Goal: Task Accomplishment & Management: Manage account settings

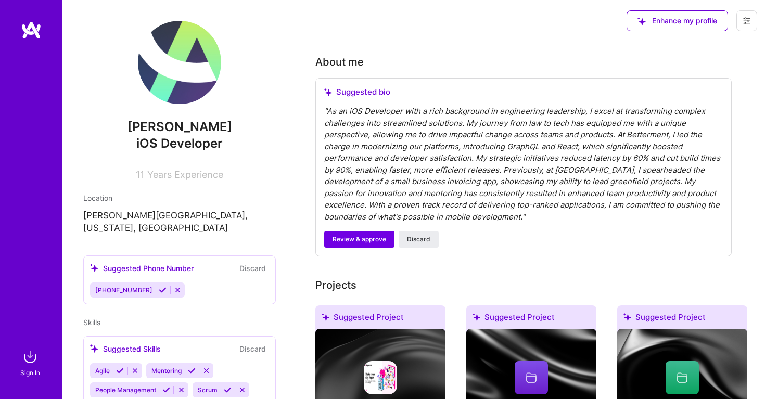
click at [744, 23] on icon at bounding box center [746, 21] width 8 height 8
click at [168, 137] on span "iOS Developer" at bounding box center [179, 143] width 86 height 15
click at [150, 171] on span "Years Experience" at bounding box center [185, 174] width 76 height 11
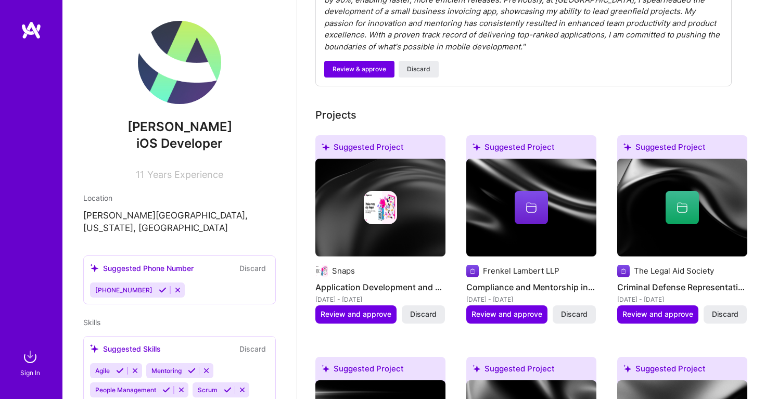
scroll to position [189, 0]
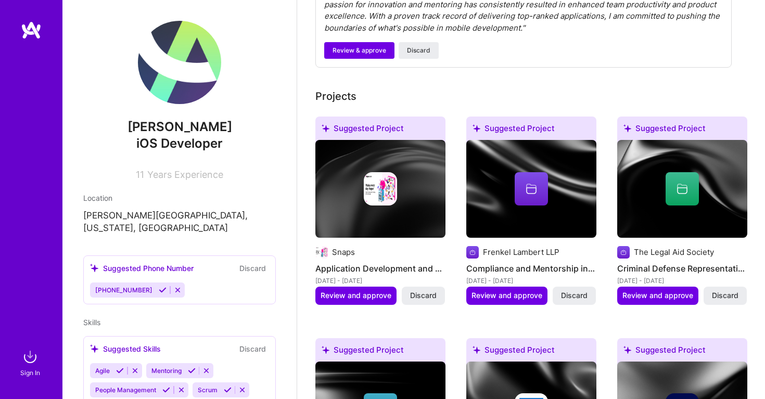
click at [32, 31] on img at bounding box center [31, 30] width 21 height 19
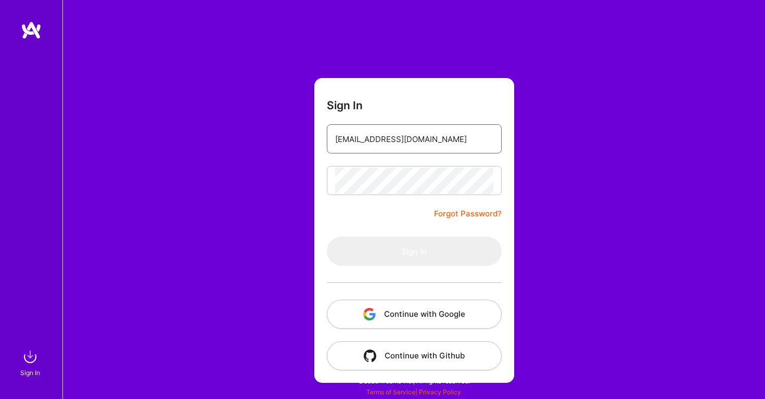
type input "[EMAIL_ADDRESS][DOMAIN_NAME]"
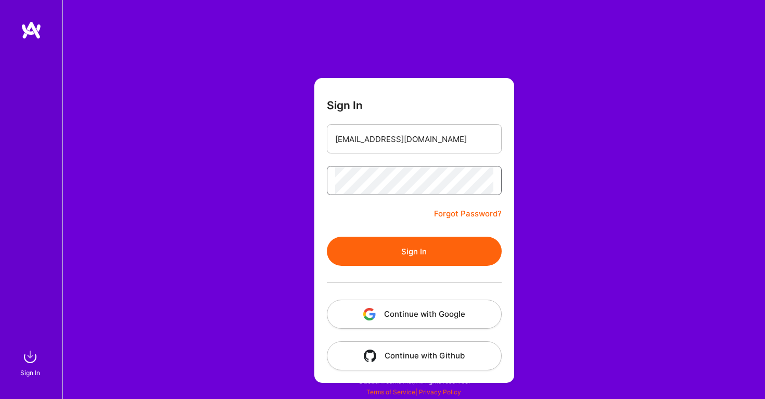
click at [414, 251] on button "Sign In" at bounding box center [414, 251] width 175 height 29
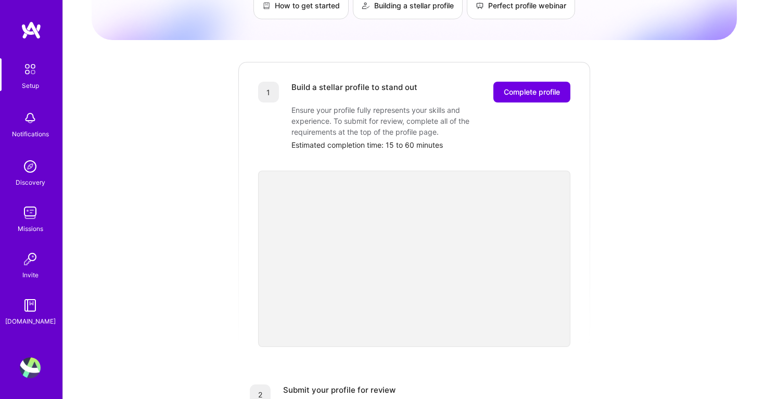
scroll to position [79, 0]
